Goal: Check status: Check status

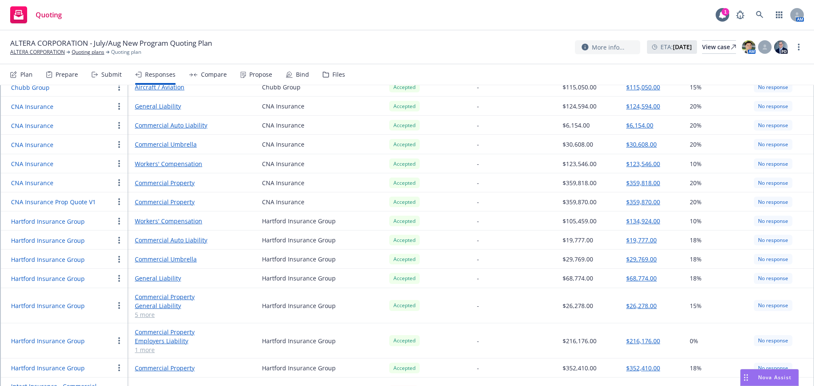
scroll to position [385, 0]
